Goal: Communication & Community: Answer question/provide support

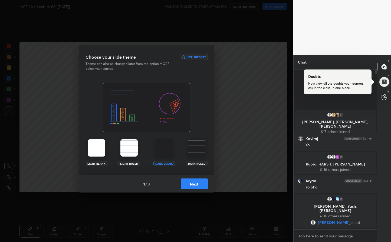
click at [197, 183] on button "Next" at bounding box center [194, 183] width 27 height 11
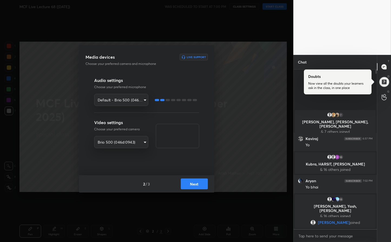
click at [197, 183] on button "Next" at bounding box center [194, 183] width 27 height 11
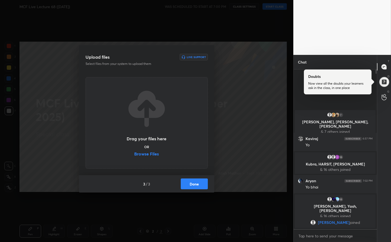
click at [197, 183] on button "Done" at bounding box center [194, 183] width 27 height 11
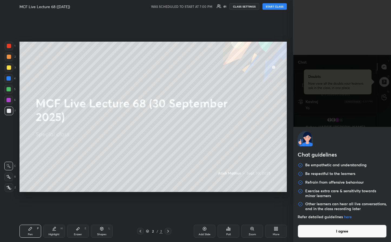
click at [315, 238] on body "1 2 3 4 5 6 7 R O A L C X Z Erase all C X Z MCF Live Lecture 68 ([DATE]) WAS SC…" at bounding box center [195, 121] width 391 height 242
click at [317, 233] on button "I agree" at bounding box center [341, 231] width 89 height 13
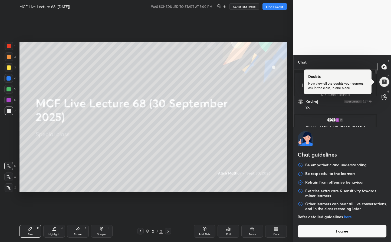
type textarea "x"
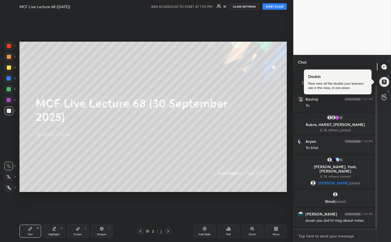
scroll to position [17, 0]
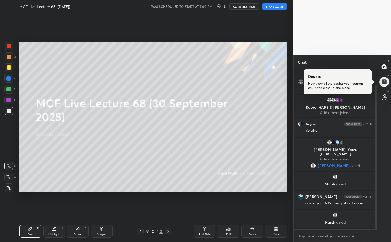
click at [318, 237] on textarea at bounding box center [335, 236] width 75 height 9
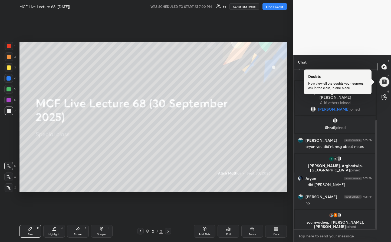
scroll to position [78, 0]
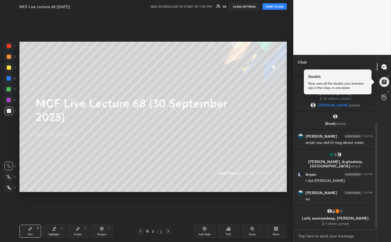
type textarea "G"
type textarea "x"
type textarea "Go"
type textarea "x"
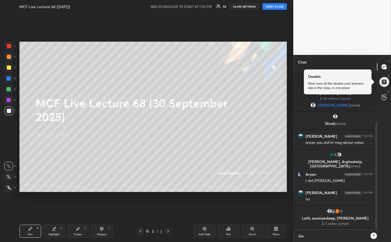
scroll to position [2, 2]
type textarea "Goo"
type textarea "x"
type textarea "Good"
type textarea "x"
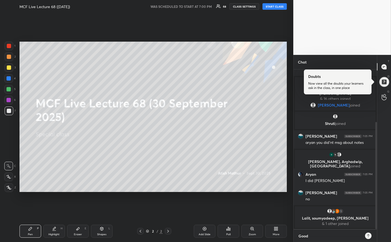
type textarea "Good"
type textarea "x"
type textarea "Good E"
type textarea "x"
type textarea "Good Ev"
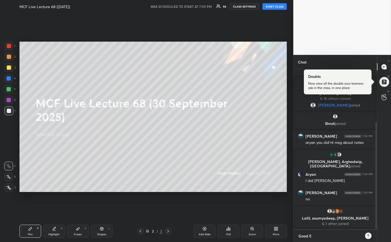
type textarea "x"
type textarea "Good Eve"
type textarea "x"
type textarea "Good Even"
type textarea "x"
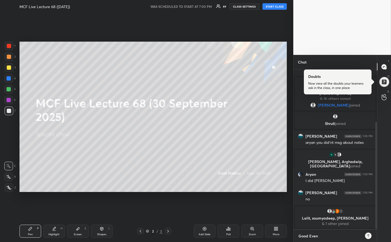
type textarea "Good Eveni"
type textarea "x"
type textarea "Good Evenin"
type textarea "x"
type textarea "Good Evening"
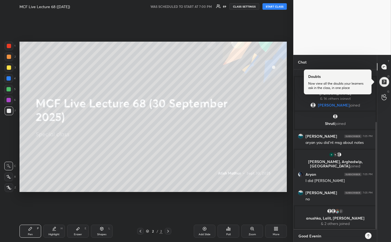
type textarea "x"
type textarea "Good Evening,"
type textarea "x"
type textarea "Good Evening,"
type textarea "x"
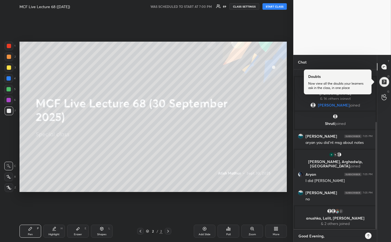
type textarea "Good Evening, q"
type textarea "x"
type textarea "Good Evening, qw"
type textarea "x"
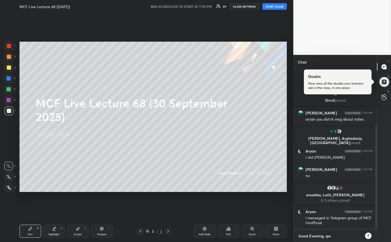
type textarea "Good Evening, q"
type textarea "x"
type textarea "Good Evening,"
type textarea "x"
type textarea "Good Evening, w"
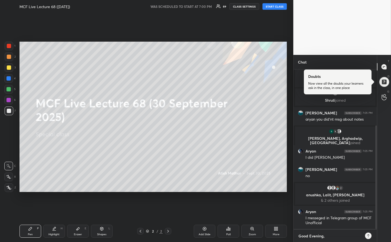
type textarea "x"
type textarea "Good Evening, we"
type textarea "x"
type textarea "Good Evening, we"
type textarea "x"
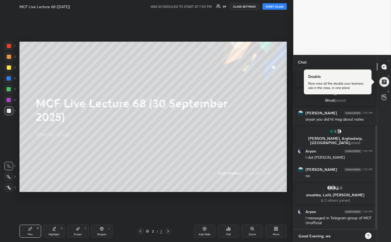
type textarea "Good Evening, we s"
type textarea "x"
type textarea "Good Evening, we sh"
type textarea "x"
type textarea "Good Evening, we sha"
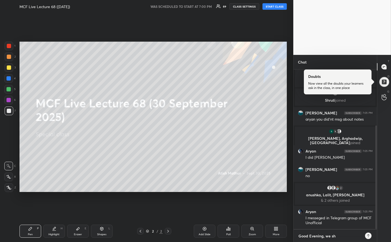
type textarea "x"
type textarea "Good Evening, we shal"
type textarea "x"
type textarea "Good Evening, we shall"
type textarea "x"
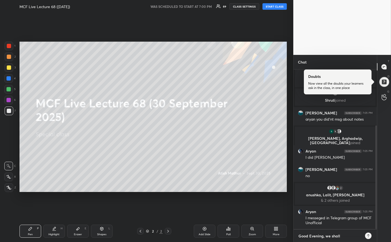
type textarea "Good Evening, we shall"
type textarea "x"
type textarea "Good Evening, we shall i"
type textarea "x"
type textarea "Good Evening, we shall in"
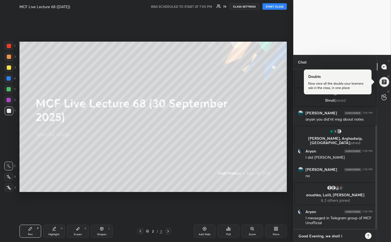
type textarea "x"
type textarea "Good Evening, we shall in"
type textarea "x"
type textarea "Good Evening, we shall in 5"
type textarea "x"
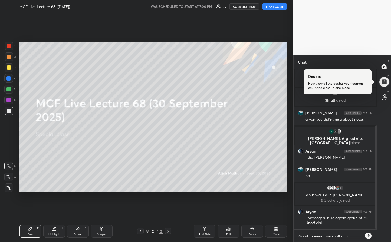
type textarea "Good Evening, we shall in 5"
type textarea "x"
type textarea "Good Evening, we shall in 5 m"
type textarea "x"
type textarea "Good Evening, we shall in 5 mi"
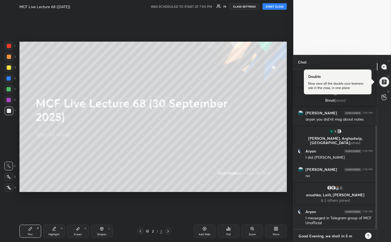
type textarea "x"
type textarea "Good Evening, we shall in 5 min"
type textarea "x"
type textarea "Good Evening, we shall in 5 mins"
type textarea "x"
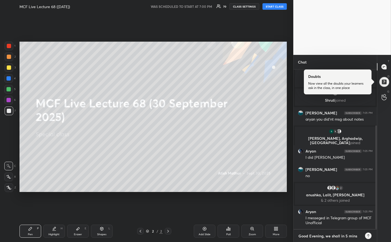
type textarea "Good Evening, we shall in 5 mins."
type textarea "x"
type textarea "Good Evening, we shall in 5 mins."
type textarea "x"
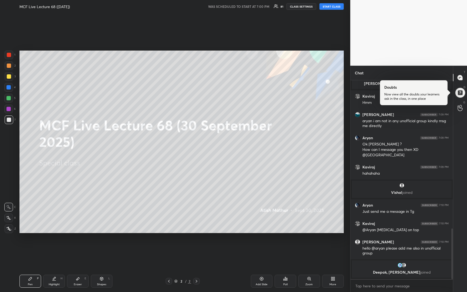
scroll to position [582, 0]
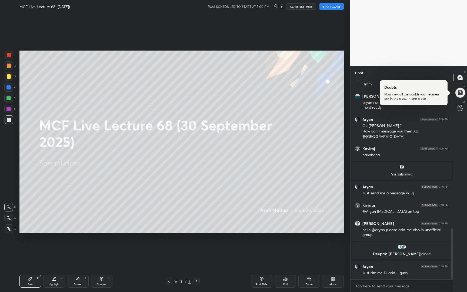
click at [328, 7] on button "START CLASS" at bounding box center [332, 6] width 24 height 6
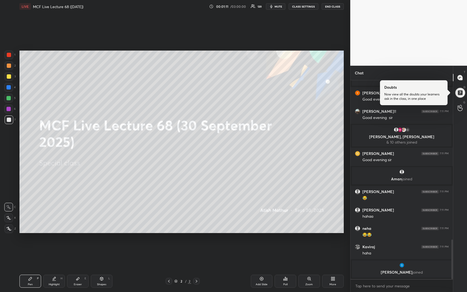
scroll to position [787, 0]
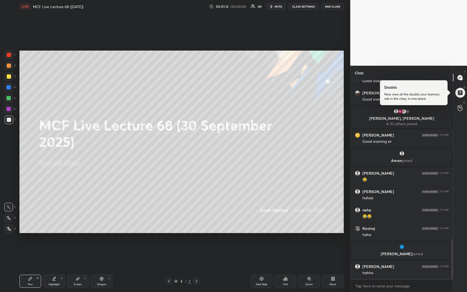
click at [6, 78] on div at bounding box center [9, 76] width 9 height 9
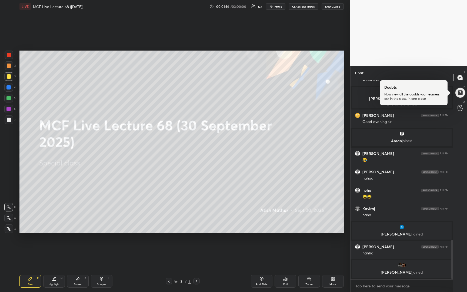
click at [8, 219] on icon at bounding box center [8, 218] width 5 height 4
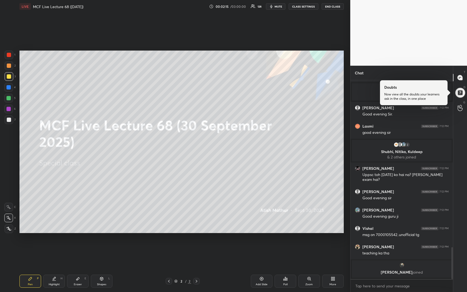
scroll to position [1015, 0]
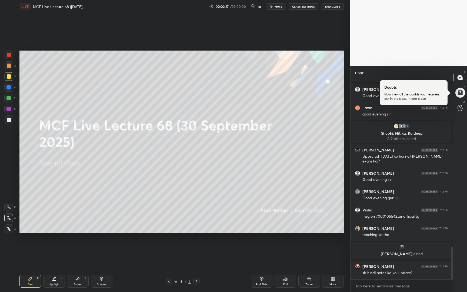
click at [258, 242] on div "Add Slide" at bounding box center [262, 281] width 22 height 13
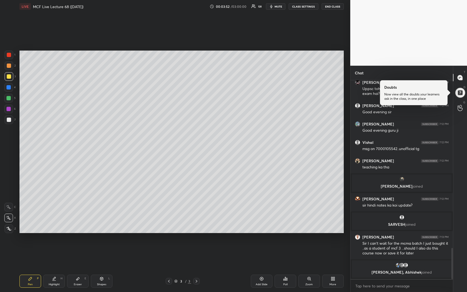
scroll to position [1077, 0]
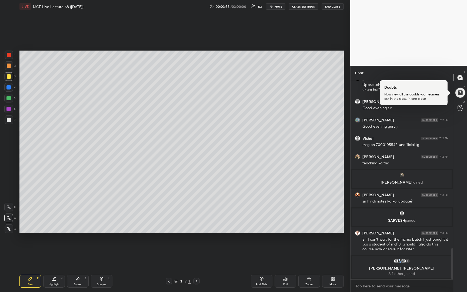
click at [6, 120] on div at bounding box center [9, 119] width 9 height 9
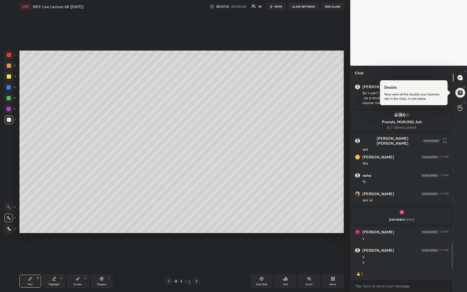
scroll to position [1181, 0]
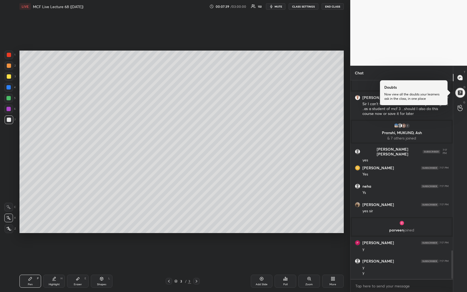
click at [262, 242] on icon at bounding box center [262, 279] width 4 height 4
click at [10, 75] on div at bounding box center [9, 76] width 4 height 4
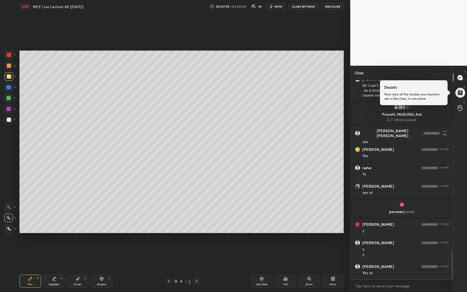
scroll to position [1217, 0]
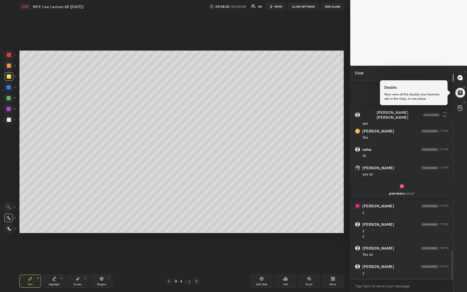
drag, startPoint x: 9, startPoint y: 121, endPoint x: 7, endPoint y: 113, distance: 7.5
click at [9, 121] on div at bounding box center [9, 120] width 4 height 4
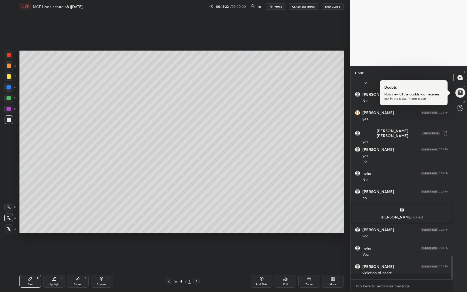
scroll to position [1506, 0]
click at [11, 77] on div at bounding box center [9, 76] width 9 height 9
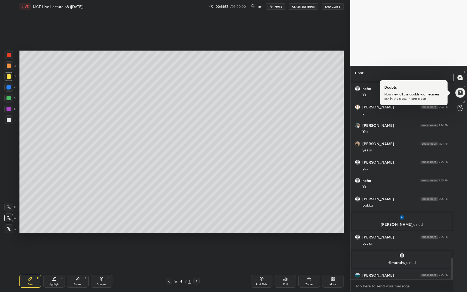
scroll to position [1665, 0]
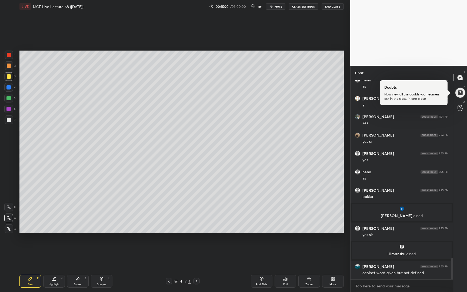
click at [9, 119] on div at bounding box center [9, 120] width 4 height 4
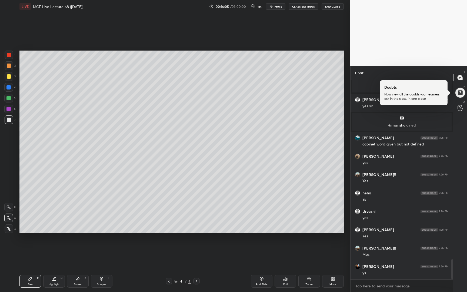
scroll to position [1812, 0]
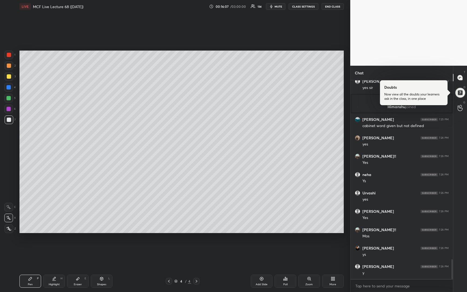
click at [10, 77] on div at bounding box center [9, 76] width 4 height 4
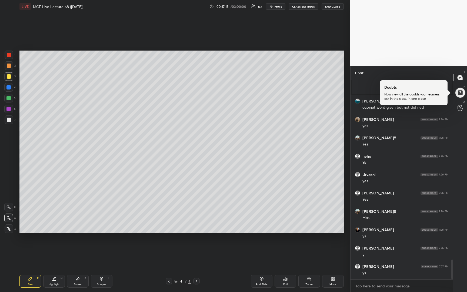
scroll to position [1848, 0]
click at [276, 5] on span "mute" at bounding box center [279, 7] width 8 height 4
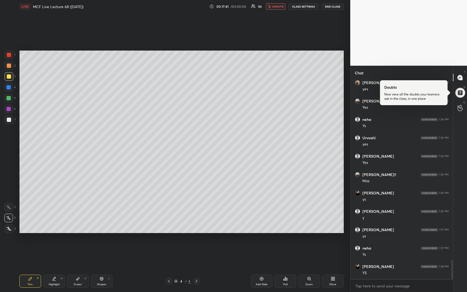
click at [283, 8] on span "unmute" at bounding box center [278, 7] width 12 height 4
click at [7, 68] on div at bounding box center [9, 65] width 9 height 9
drag, startPoint x: 12, startPoint y: 119, endPoint x: 12, endPoint y: 114, distance: 5.7
click at [12, 120] on div at bounding box center [9, 119] width 9 height 9
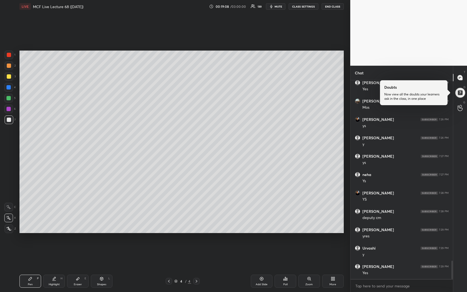
click at [11, 65] on div at bounding box center [9, 65] width 9 height 9
click at [262, 242] on icon at bounding box center [262, 279] width 4 height 4
click at [8, 76] on div at bounding box center [9, 76] width 4 height 4
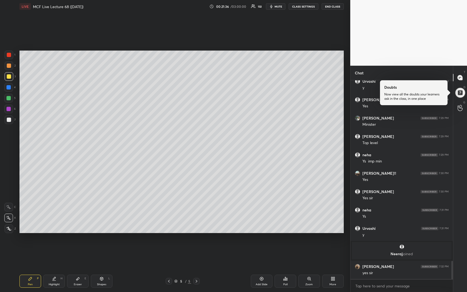
scroll to position [1992, 0]
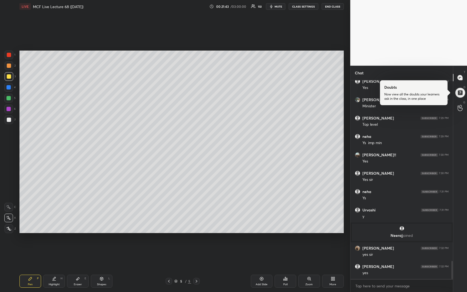
click at [8, 67] on div at bounding box center [9, 66] width 4 height 4
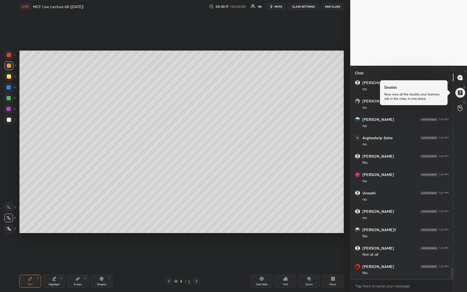
scroll to position [3377, 0]
click at [7, 120] on div at bounding box center [9, 120] width 4 height 4
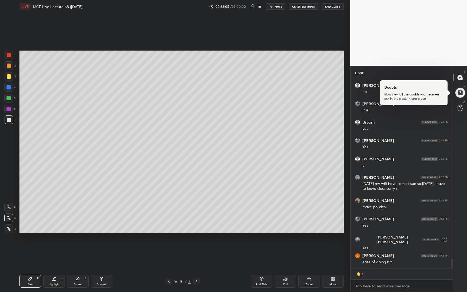
scroll to position [3566, 0]
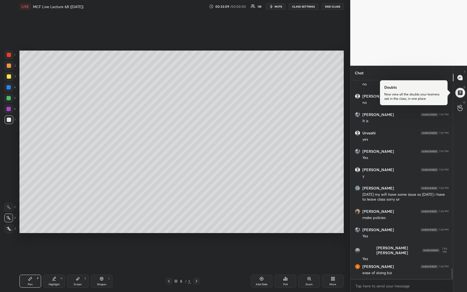
click at [9, 58] on div at bounding box center [9, 55] width 9 height 9
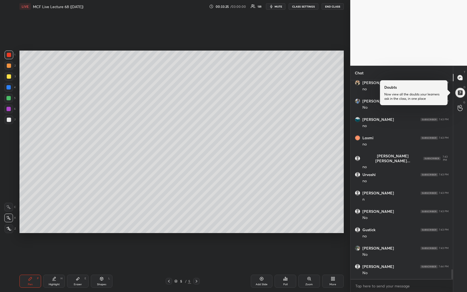
scroll to position [3823, 0]
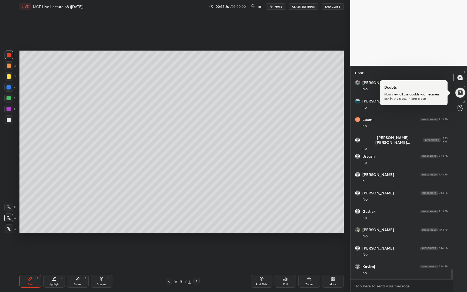
click at [9, 121] on div at bounding box center [9, 120] width 4 height 4
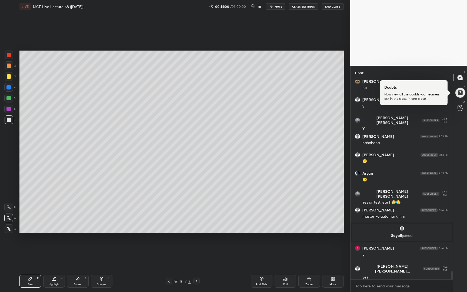
scroll to position [4877, 0]
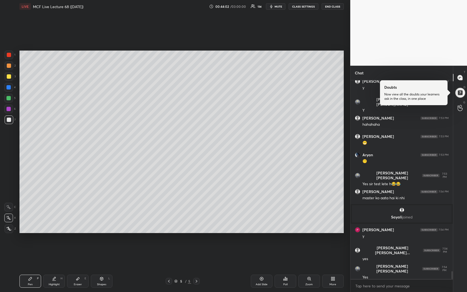
click at [262, 242] on icon at bounding box center [262, 279] width 4 height 4
drag, startPoint x: 9, startPoint y: 75, endPoint x: 12, endPoint y: 75, distance: 3.3
click at [9, 76] on div at bounding box center [9, 76] width 4 height 4
click at [8, 119] on div at bounding box center [9, 120] width 4 height 4
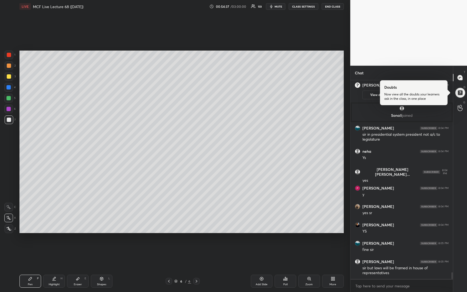
scroll to position [5632, 0]
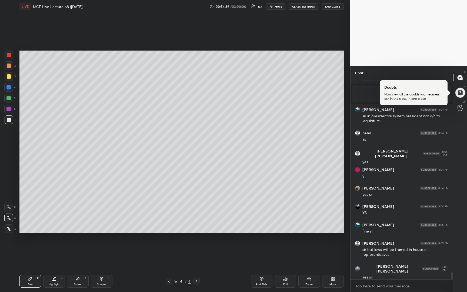
click at [262, 242] on div "Add Slide" at bounding box center [262, 281] width 22 height 13
click at [9, 76] on div at bounding box center [9, 76] width 4 height 4
click at [14, 119] on div "7" at bounding box center [10, 119] width 11 height 9
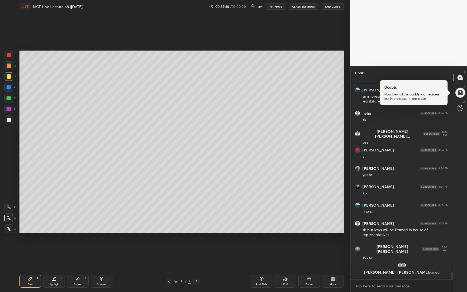
drag, startPoint x: 8, startPoint y: 122, endPoint x: 17, endPoint y: 115, distance: 12.1
click at [9, 121] on div at bounding box center [9, 119] width 9 height 9
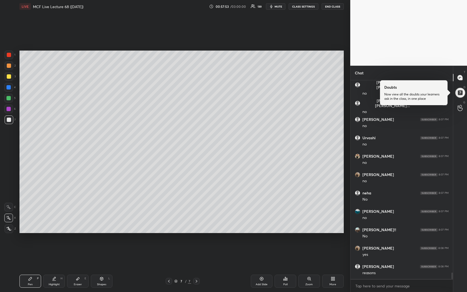
scroll to position [5813, 0]
drag, startPoint x: 7, startPoint y: 77, endPoint x: 16, endPoint y: 79, distance: 9.1
click at [7, 79] on div at bounding box center [9, 76] width 9 height 9
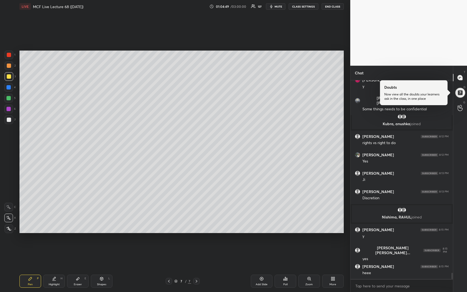
scroll to position [6305, 0]
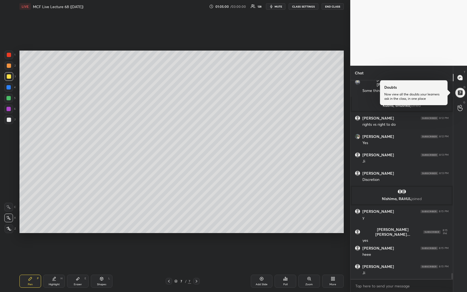
drag, startPoint x: 7, startPoint y: 120, endPoint x: 14, endPoint y: 117, distance: 7.7
click at [9, 119] on div at bounding box center [9, 120] width 4 height 4
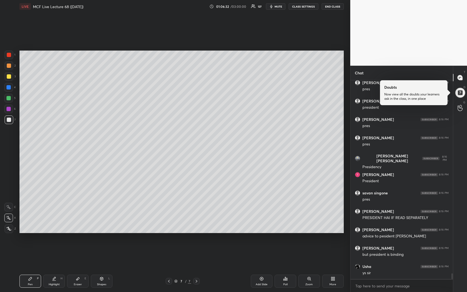
scroll to position [6723, 0]
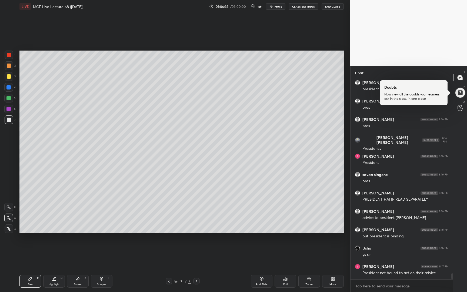
click at [9, 67] on div at bounding box center [9, 66] width 4 height 4
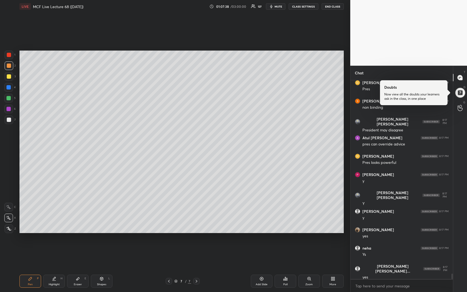
scroll to position [6962, 0]
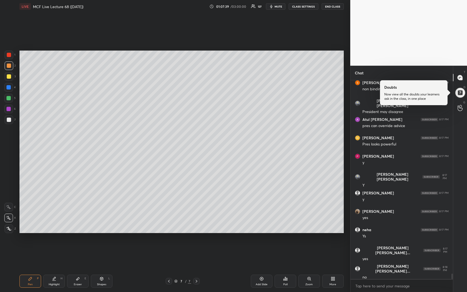
drag, startPoint x: 9, startPoint y: 121, endPoint x: 6, endPoint y: 120, distance: 2.8
click at [8, 121] on div at bounding box center [9, 120] width 4 height 4
drag, startPoint x: 9, startPoint y: 77, endPoint x: 10, endPoint y: 75, distance: 2.8
click at [9, 78] on div at bounding box center [9, 76] width 4 height 4
click at [10, 65] on div at bounding box center [9, 66] width 4 height 4
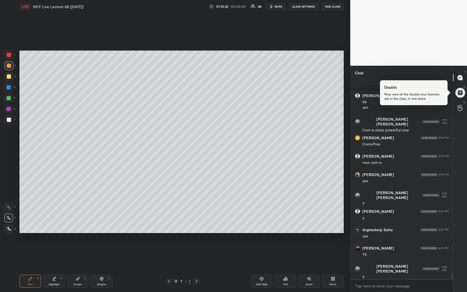
scroll to position [7031, 0]
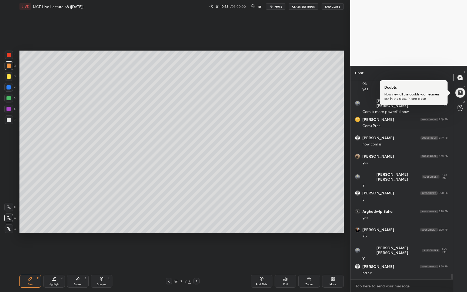
click at [154, 234] on div "Setting up your live class Poll for secs No correct answer Start poll" at bounding box center [181, 141] width 329 height 257
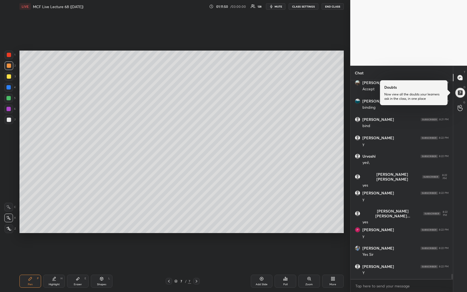
scroll to position [7344, 0]
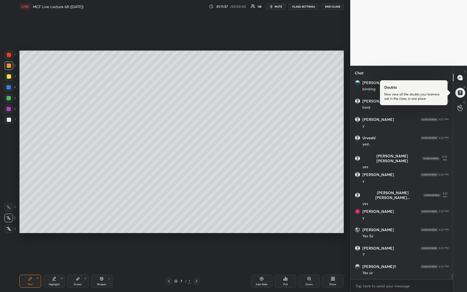
drag, startPoint x: 260, startPoint y: 279, endPoint x: 265, endPoint y: 278, distance: 5.1
click at [262, 242] on icon at bounding box center [262, 279] width 4 height 4
drag, startPoint x: 8, startPoint y: 77, endPoint x: 16, endPoint y: 76, distance: 7.9
click at [8, 78] on div at bounding box center [9, 76] width 4 height 4
drag, startPoint x: 7, startPoint y: 119, endPoint x: 15, endPoint y: 111, distance: 11.3
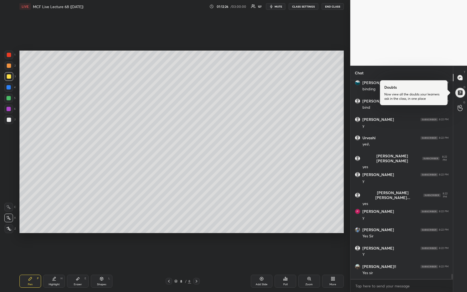
click at [9, 118] on div at bounding box center [9, 120] width 4 height 4
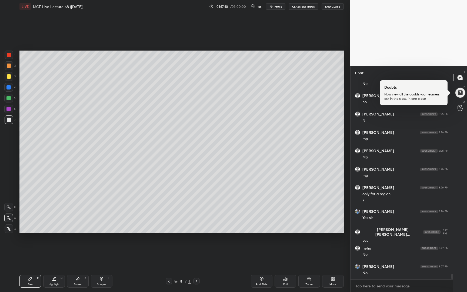
scroll to position [7646, 0]
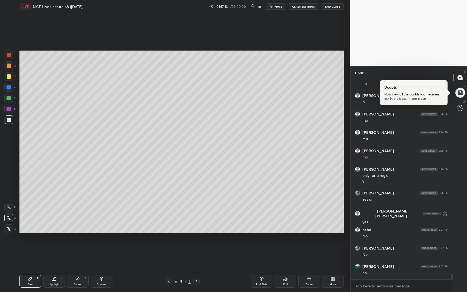
click at [9, 77] on div at bounding box center [9, 76] width 4 height 4
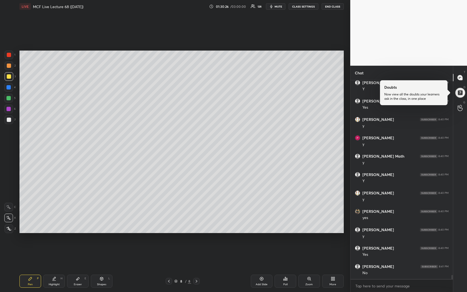
scroll to position [9493, 0]
click at [261, 242] on icon at bounding box center [262, 279] width 4 height 4
click at [169, 242] on icon at bounding box center [169, 281] width 4 height 4
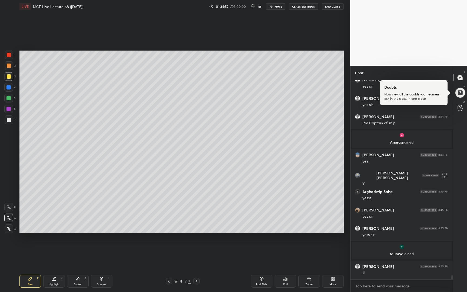
scroll to position [10505, 0]
type textarea "x"
click at [384, 242] on textarea at bounding box center [402, 286] width 94 height 9
type textarea "W"
type textarea "x"
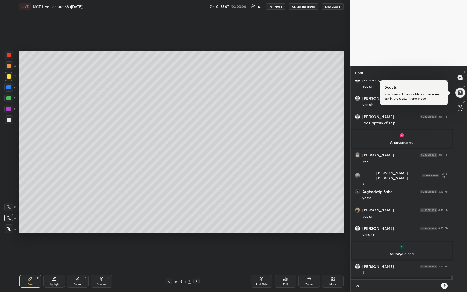
scroll to position [210, 101]
type textarea "W"
type textarea "x"
type textarea "W r"
type textarea "x"
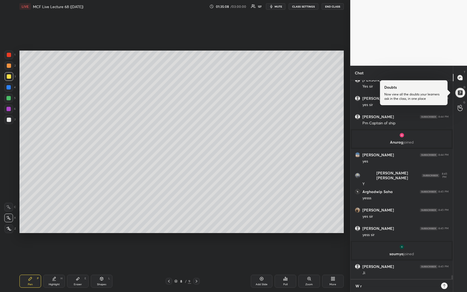
type textarea "W re"
type textarea "x"
type textarea "W r"
type textarea "x"
type textarea "W"
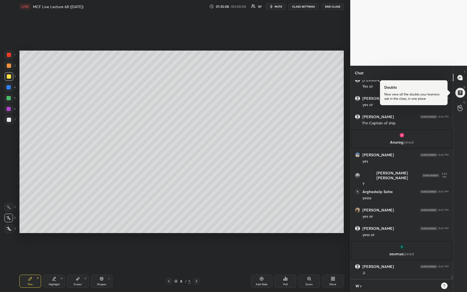
type textarea "x"
type textarea "W"
type textarea "x"
type textarea "We"
type textarea "x"
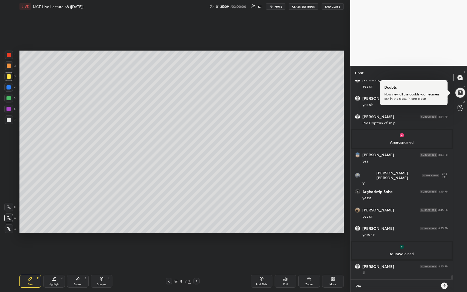
type textarea "We"
type textarea "x"
type textarea "We r"
type textarea "x"
type textarea "We re"
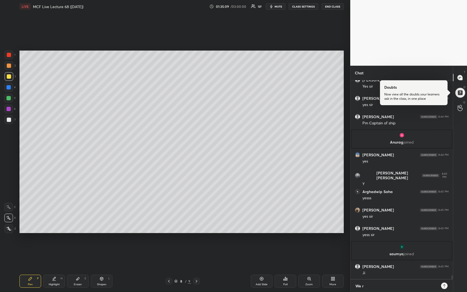
type textarea "x"
type textarea "We res"
type textarea "x"
type textarea "We resu"
type textarea "x"
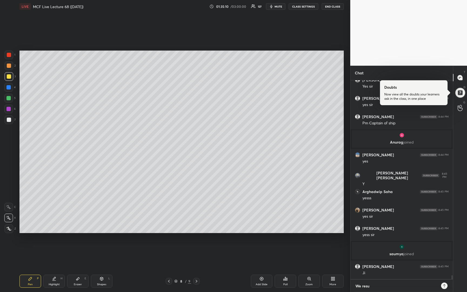
type textarea "We resum"
type textarea "x"
type textarea "We resume"
type textarea "x"
type textarea "We resume"
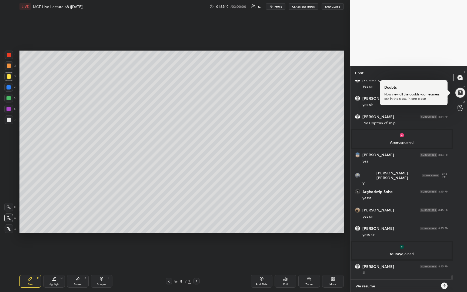
type textarea "x"
type textarea "We resume a"
type textarea "x"
type textarea "We resume at"
type textarea "x"
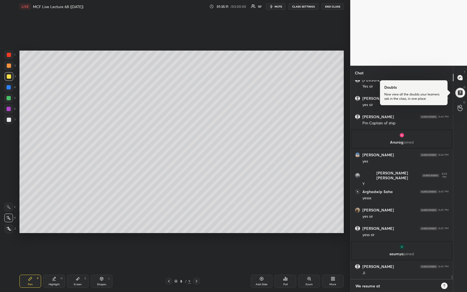
type textarea "We resume at"
type textarea "x"
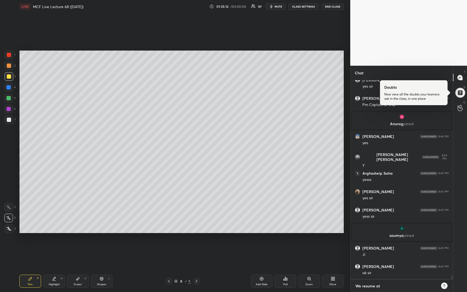
type textarea "We resume at 9"
type textarea "x"
type textarea "We resume at 9"
type textarea "x"
type textarea "We resume at 9 p"
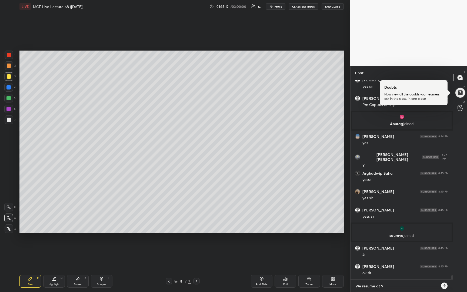
type textarea "x"
type textarea "We resume at 9 p."
type textarea "x"
type textarea "We resume at 9 p.m"
type textarea "x"
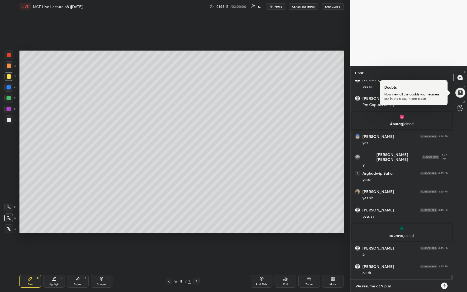
type textarea "We resume at 9 p.m."
type textarea "x"
type textarea "We resume at 9 p.m."
type textarea "x"
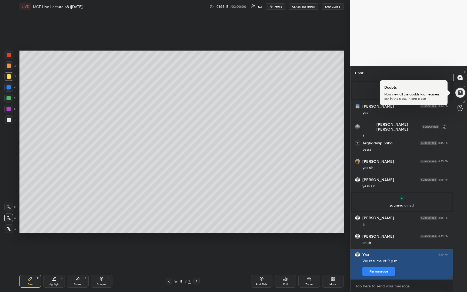
click at [384, 242] on button "Pin message" at bounding box center [379, 271] width 32 height 9
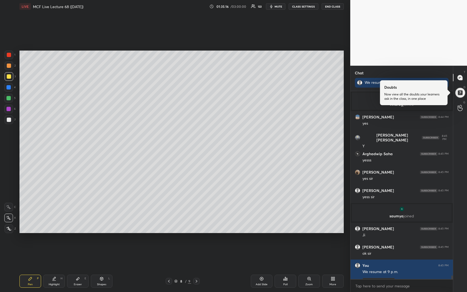
scroll to position [10564, 0]
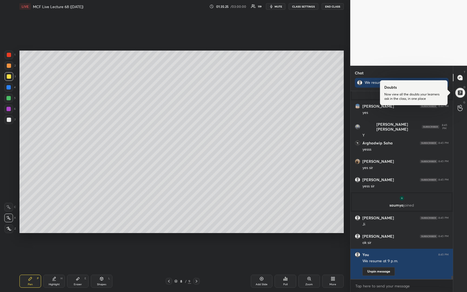
click at [280, 8] on span "mute" at bounding box center [279, 7] width 8 height 4
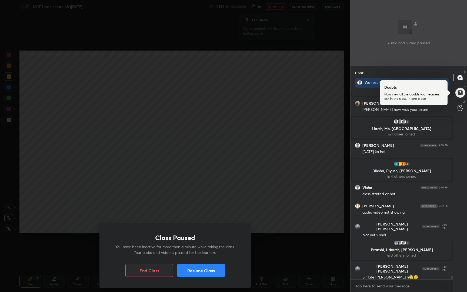
scroll to position [10792, 0]
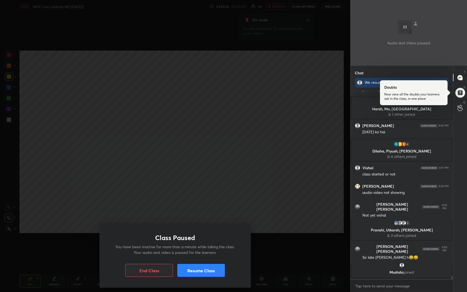
click at [211, 242] on button "Resume Class" at bounding box center [201, 270] width 48 height 13
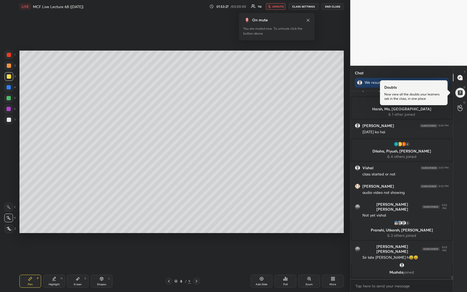
click at [273, 7] on button "unmute" at bounding box center [275, 6] width 19 height 6
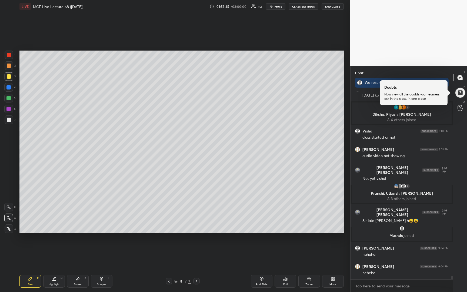
scroll to position [10837, 0]
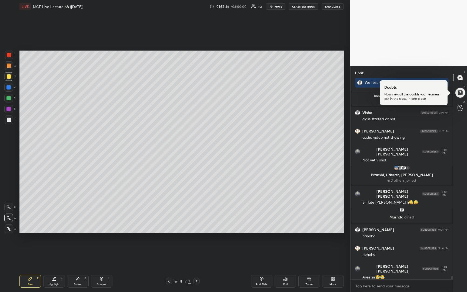
click at [195, 242] on icon at bounding box center [196, 281] width 4 height 4
click at [258, 242] on div "Add Slide" at bounding box center [262, 281] width 22 height 13
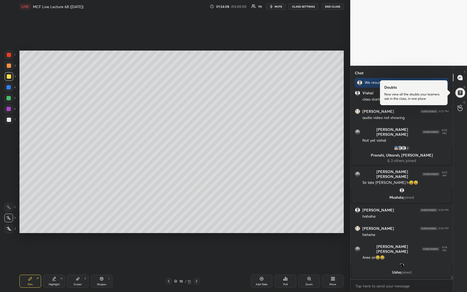
click at [169, 242] on icon at bounding box center [169, 281] width 4 height 4
click at [168, 242] on icon at bounding box center [169, 281] width 4 height 4
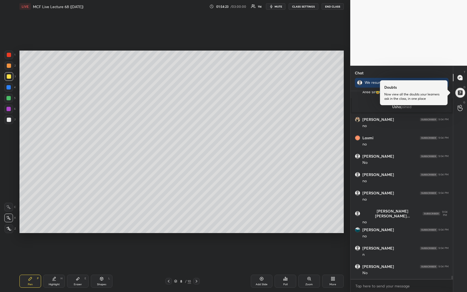
scroll to position [11032, 0]
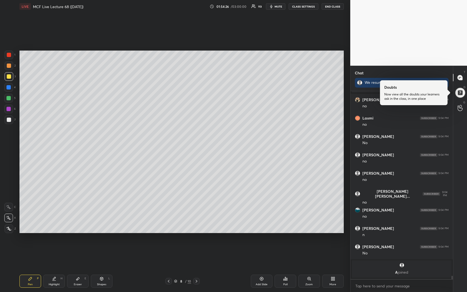
click at [197, 242] on icon at bounding box center [196, 281] width 4 height 4
click at [196, 242] on icon at bounding box center [196, 281] width 4 height 4
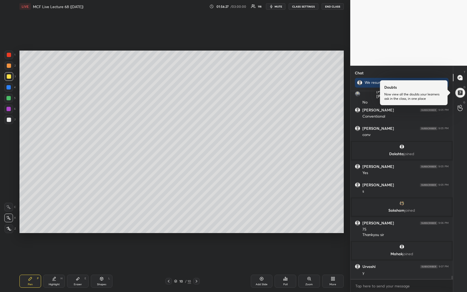
scroll to position [11120, 0]
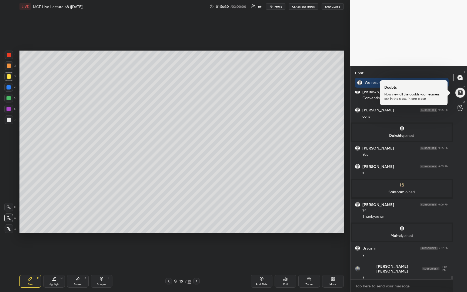
click at [261, 242] on icon at bounding box center [262, 279] width 4 height 4
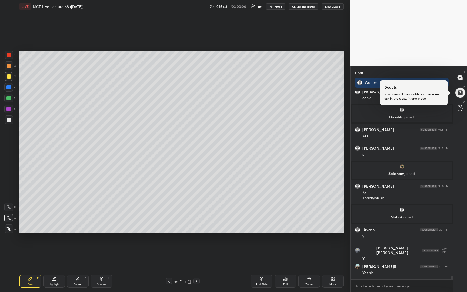
drag, startPoint x: 9, startPoint y: 120, endPoint x: 9, endPoint y: 117, distance: 3.3
click at [9, 119] on div at bounding box center [9, 120] width 4 height 4
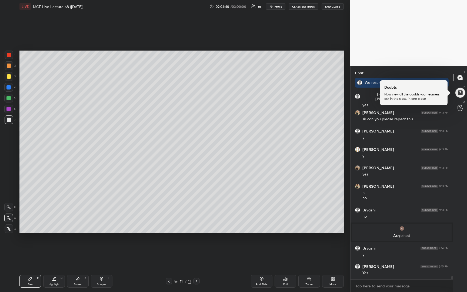
scroll to position [11528, 0]
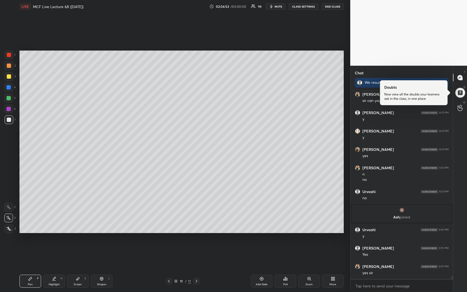
click at [264, 242] on icon at bounding box center [262, 279] width 4 height 4
click at [11, 76] on div at bounding box center [9, 76] width 9 height 9
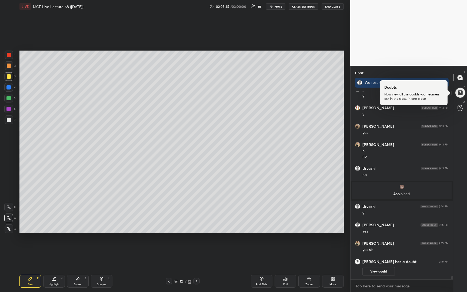
click at [390, 90] on div at bounding box center [460, 92] width 11 height 11
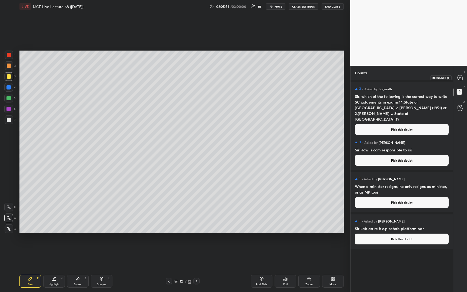
click at [390, 77] on icon at bounding box center [460, 77] width 5 height 5
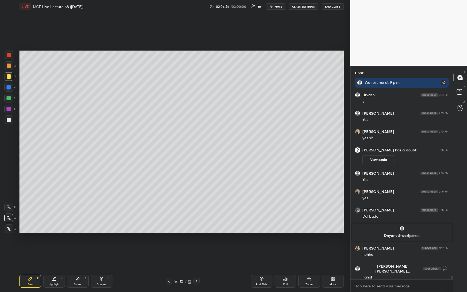
scroll to position [11636, 0]
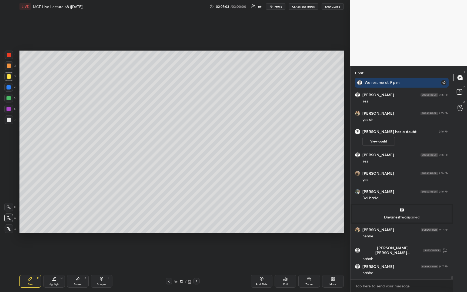
click at [9, 120] on div at bounding box center [9, 120] width 4 height 4
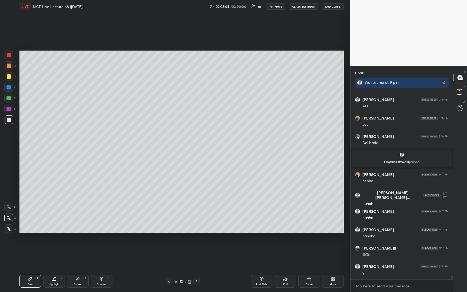
scroll to position [11709, 0]
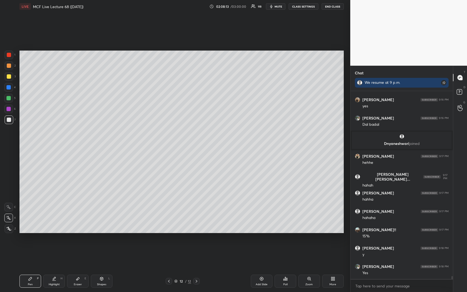
click at [9, 67] on div at bounding box center [9, 66] width 4 height 4
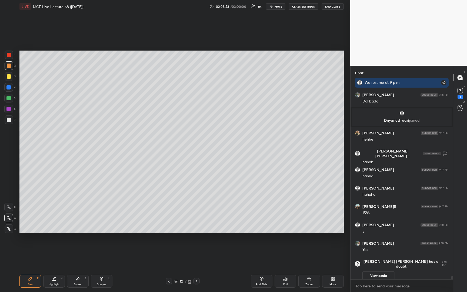
scroll to position [11717, 0]
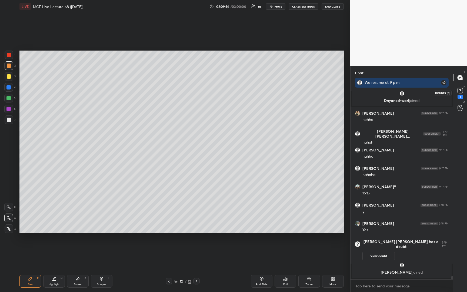
click at [390, 91] on rect at bounding box center [460, 90] width 5 height 5
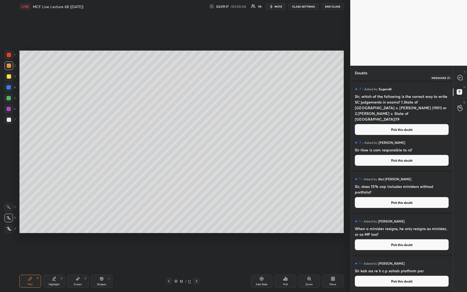
click at [390, 77] on icon at bounding box center [460, 77] width 2 height 0
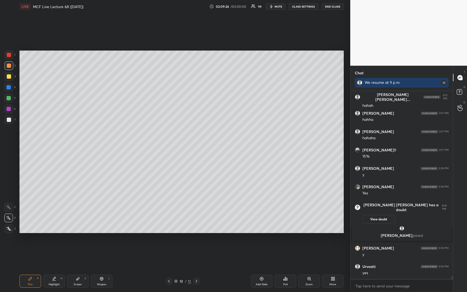
scroll to position [11927, 0]
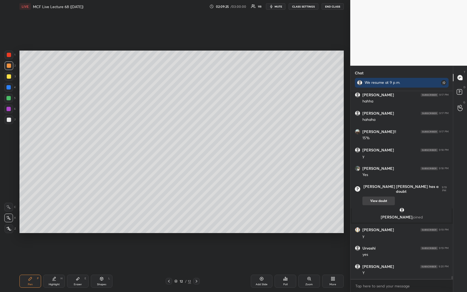
click at [374, 199] on button "View doubt" at bounding box center [379, 201] width 32 height 9
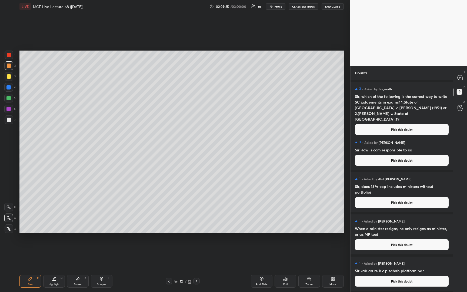
scroll to position [210, 101]
click at [388, 200] on button "Pick this doubt" at bounding box center [402, 202] width 94 height 11
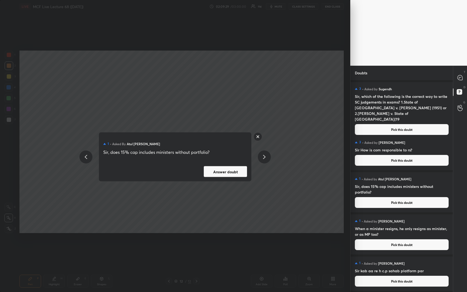
click at [235, 172] on button "Answer doubt" at bounding box center [225, 171] width 43 height 11
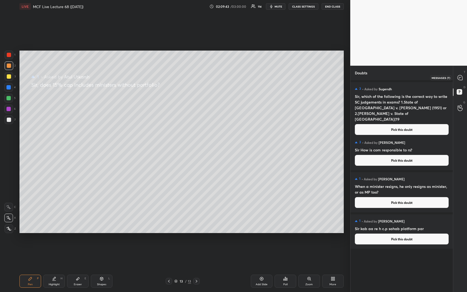
click at [390, 78] on icon at bounding box center [460, 77] width 5 height 5
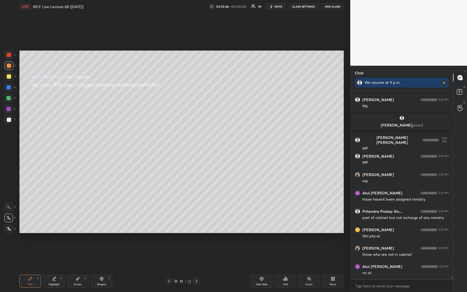
scroll to position [11924, 0]
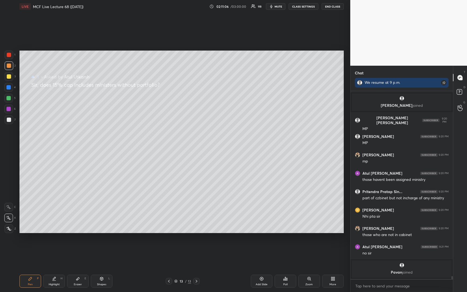
click at [170, 242] on icon at bounding box center [169, 281] width 4 height 4
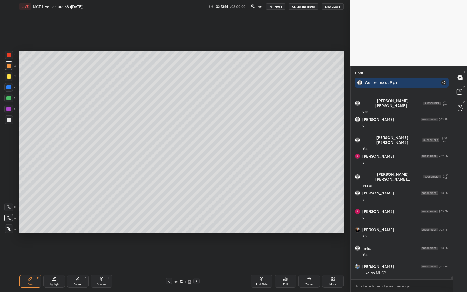
scroll to position [12669, 0]
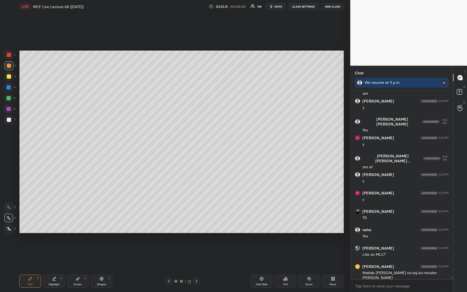
click at [196, 242] on icon at bounding box center [196, 281] width 4 height 4
click at [170, 242] on icon at bounding box center [169, 281] width 4 height 4
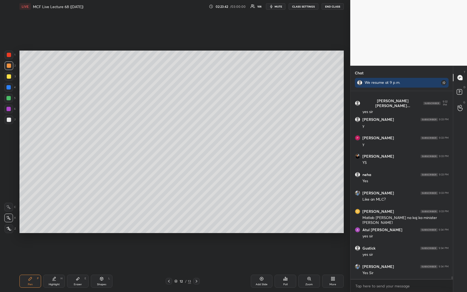
scroll to position [12743, 0]
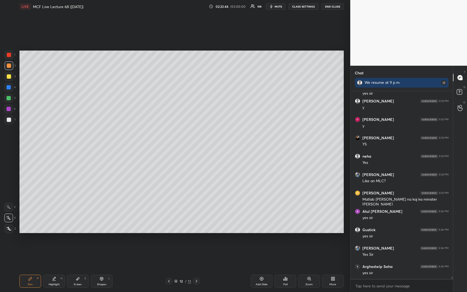
click at [11, 80] on div at bounding box center [9, 76] width 9 height 9
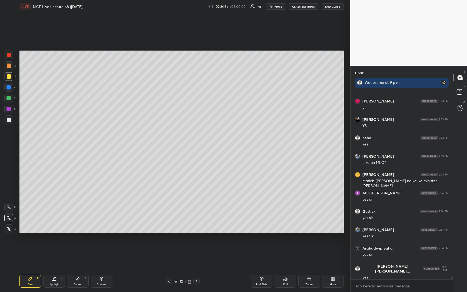
drag, startPoint x: 261, startPoint y: 279, endPoint x: 261, endPoint y: 274, distance: 5.7
click at [261, 242] on icon at bounding box center [262, 279] width 4 height 4
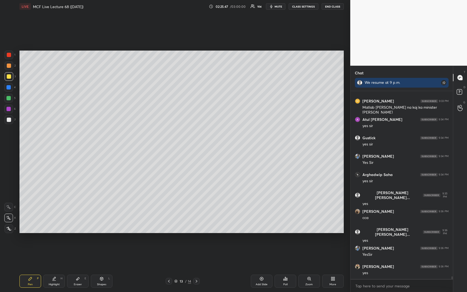
scroll to position [12853, 0]
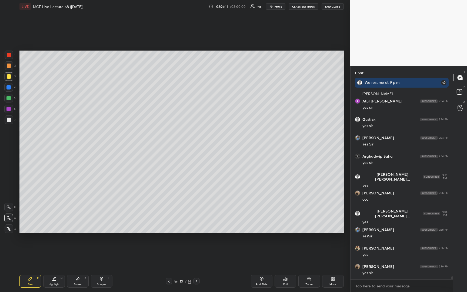
click at [169, 242] on icon at bounding box center [169, 281] width 4 height 4
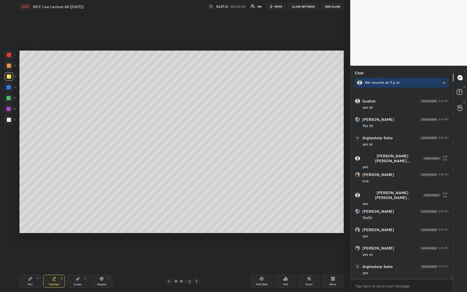
click at [325, 31] on div "Setting up your live class Poll for secs No correct answer Start poll" at bounding box center [181, 141] width 329 height 257
click at [390, 92] on rect at bounding box center [459, 91] width 5 height 5
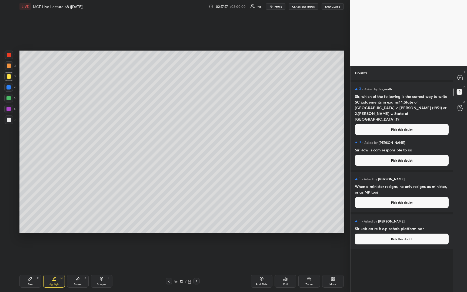
click at [390, 124] on button "Pick this doubt" at bounding box center [402, 129] width 94 height 11
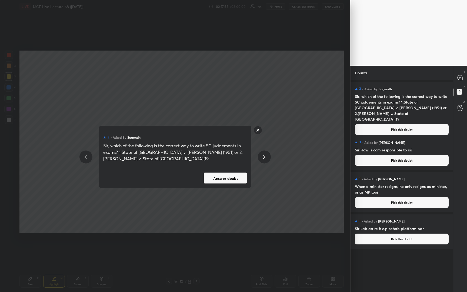
click at [259, 131] on rect at bounding box center [258, 130] width 8 height 8
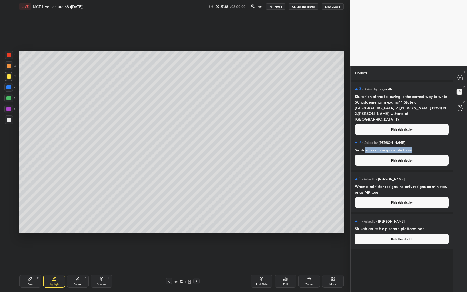
drag, startPoint x: 365, startPoint y: 151, endPoint x: 413, endPoint y: 149, distance: 47.9
click at [390, 149] on h4 "Sir How is com responsible to rs?" at bounding box center [402, 150] width 94 height 6
click at [390, 150] on h4 "Sir How is com responsible to rs?" at bounding box center [402, 150] width 94 height 6
drag, startPoint x: 358, startPoint y: 187, endPoint x: 395, endPoint y: 188, distance: 37.0
click at [390, 188] on h4 "When a minister resigns, he only resigns as minister, or as MP too?" at bounding box center [402, 189] width 94 height 11
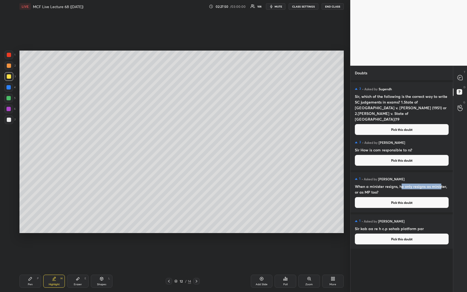
drag, startPoint x: 402, startPoint y: 188, endPoint x: 441, endPoint y: 186, distance: 39.0
click at [390, 186] on h4 "When a minister resigns, he only resigns as minister, or as MP too?" at bounding box center [402, 189] width 94 height 11
drag, startPoint x: 361, startPoint y: 194, endPoint x: 388, endPoint y: 193, distance: 26.2
click at [388, 193] on h4 "When a minister resigns, he only resigns as minister, or as MP too?" at bounding box center [402, 189] width 94 height 11
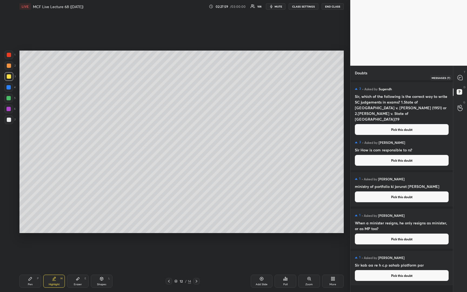
click at [390, 76] on icon at bounding box center [460, 78] width 6 height 6
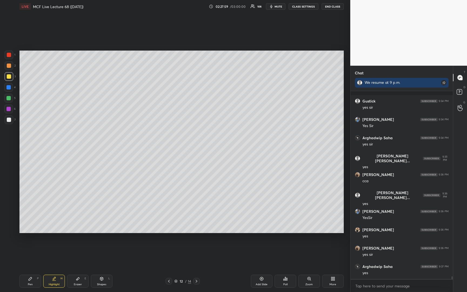
scroll to position [13049, 0]
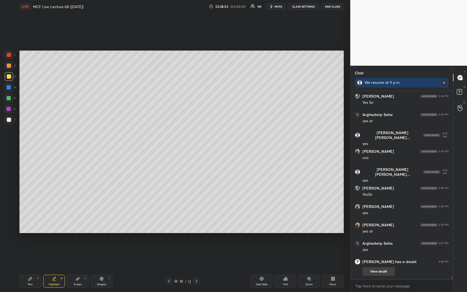
click at [379, 242] on button "View doubt" at bounding box center [379, 271] width 32 height 9
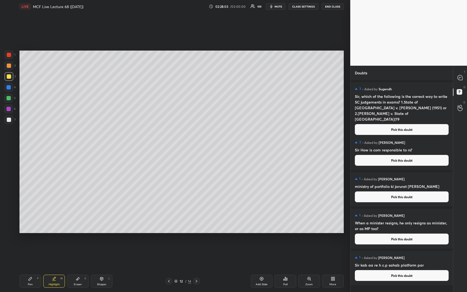
scroll to position [210, 101]
click at [390, 78] on icon at bounding box center [460, 77] width 5 height 5
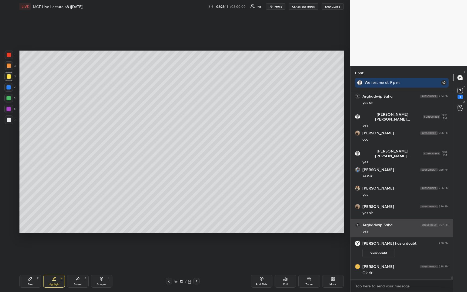
scroll to position [13091, 0]
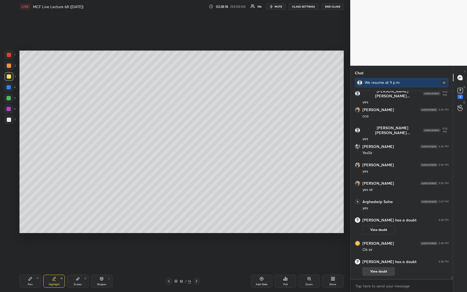
click at [377, 242] on button "View doubt" at bounding box center [379, 271] width 32 height 9
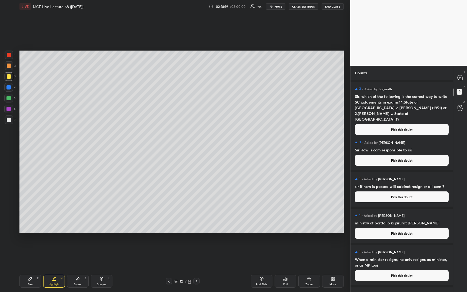
scroll to position [30, 0]
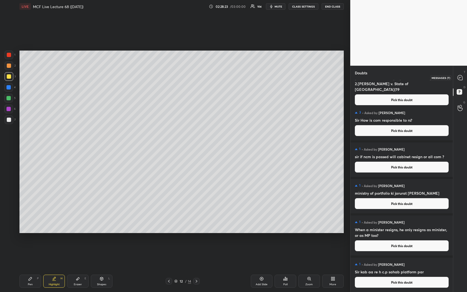
click at [390, 79] on icon at bounding box center [460, 77] width 5 height 5
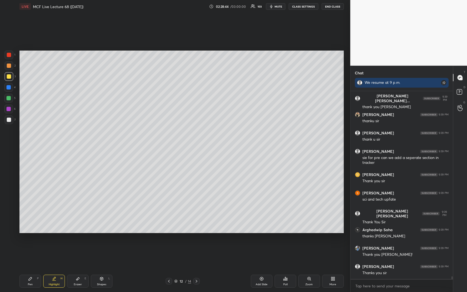
scroll to position [13102, 0]
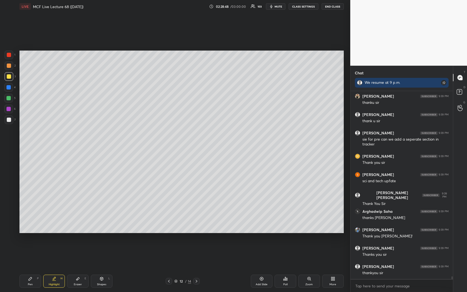
click at [332, 7] on button "END CLASS" at bounding box center [333, 6] width 22 height 6
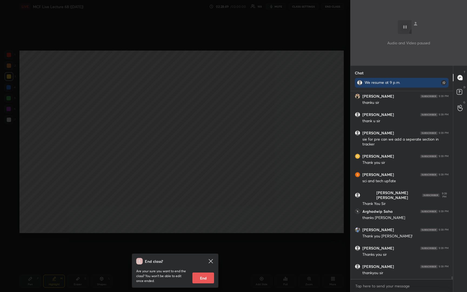
click at [200, 242] on button "End" at bounding box center [203, 278] width 22 height 11
type textarea "x"
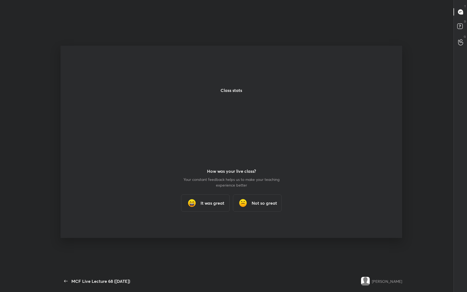
scroll to position [2, 0]
